Goal: Task Accomplishment & Management: Manage account settings

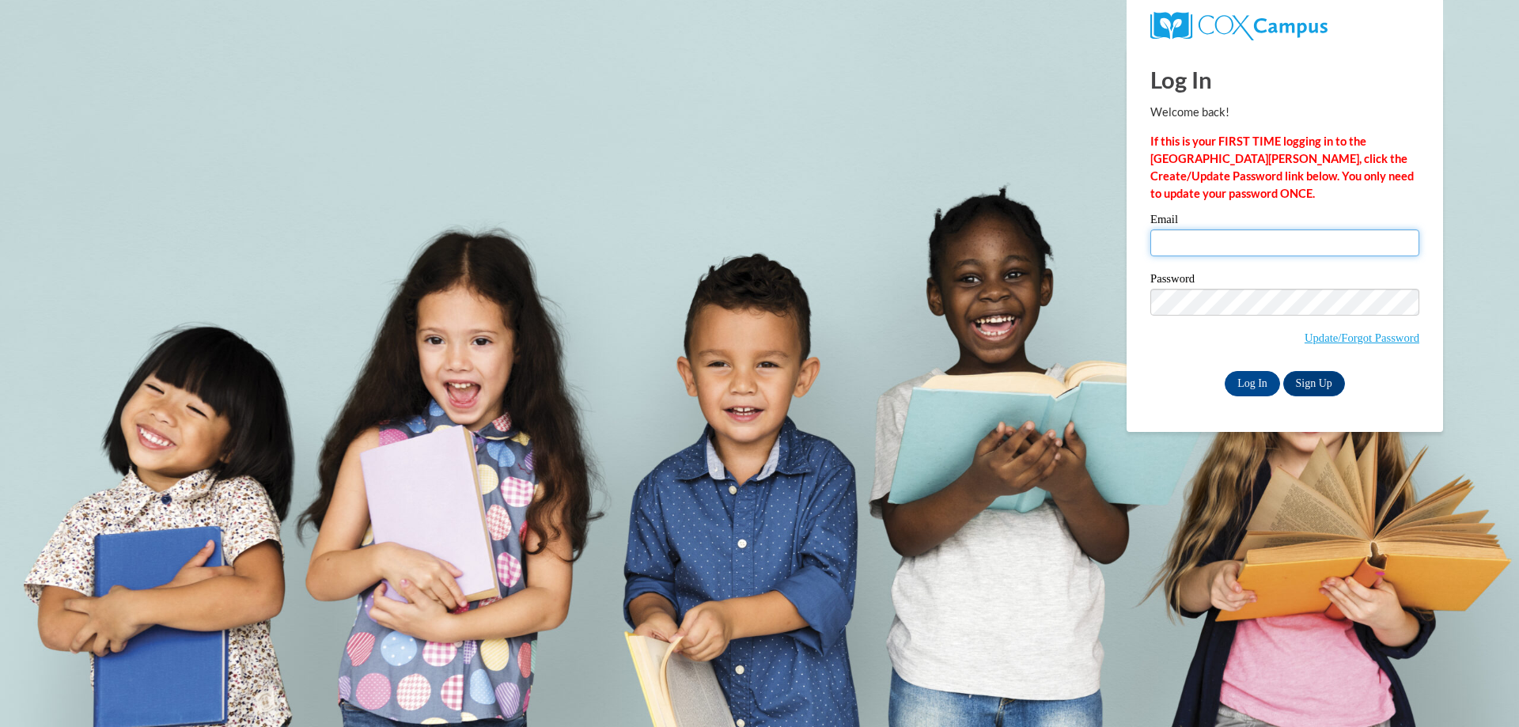
click at [1175, 241] on input "Email" at bounding box center [1284, 242] width 269 height 27
paste input "[EMAIL_ADDRESS][DOMAIN_NAME]"
type input "[EMAIL_ADDRESS][DOMAIN_NAME]"
click at [1208, 343] on span "Update/Forgot Password" at bounding box center [1284, 322] width 269 height 66
click at [1241, 383] on input "Log In" at bounding box center [1251, 383] width 55 height 25
